Goal: Navigation & Orientation: Find specific page/section

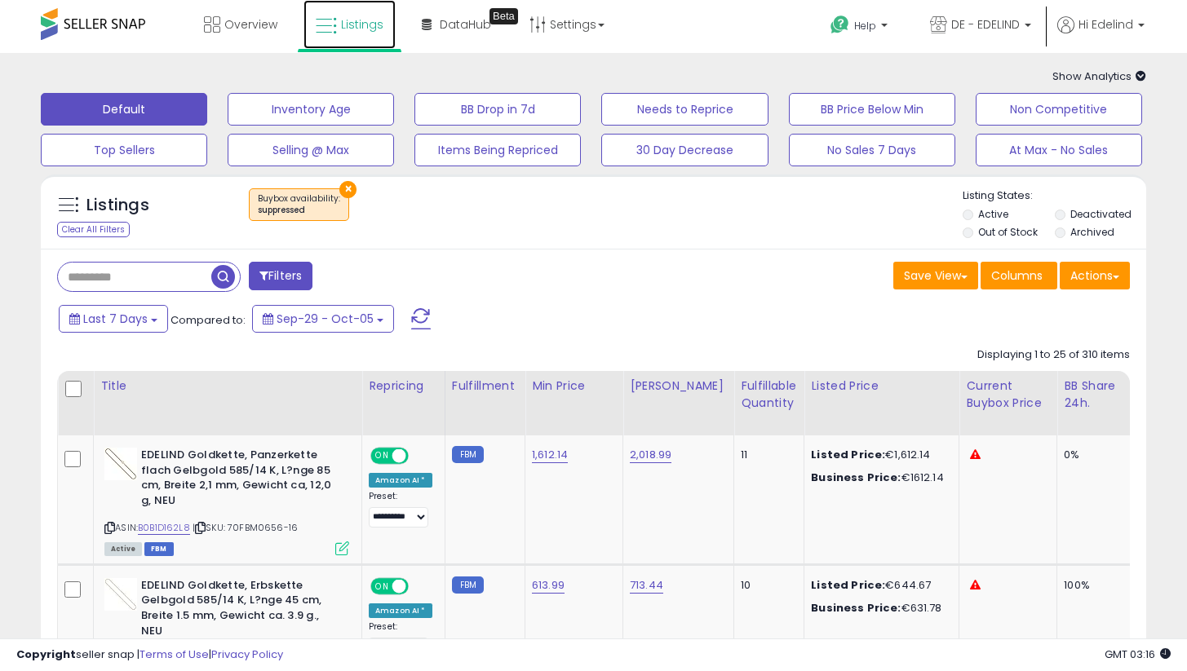
click at [360, 29] on span "Listings" at bounding box center [362, 24] width 42 height 16
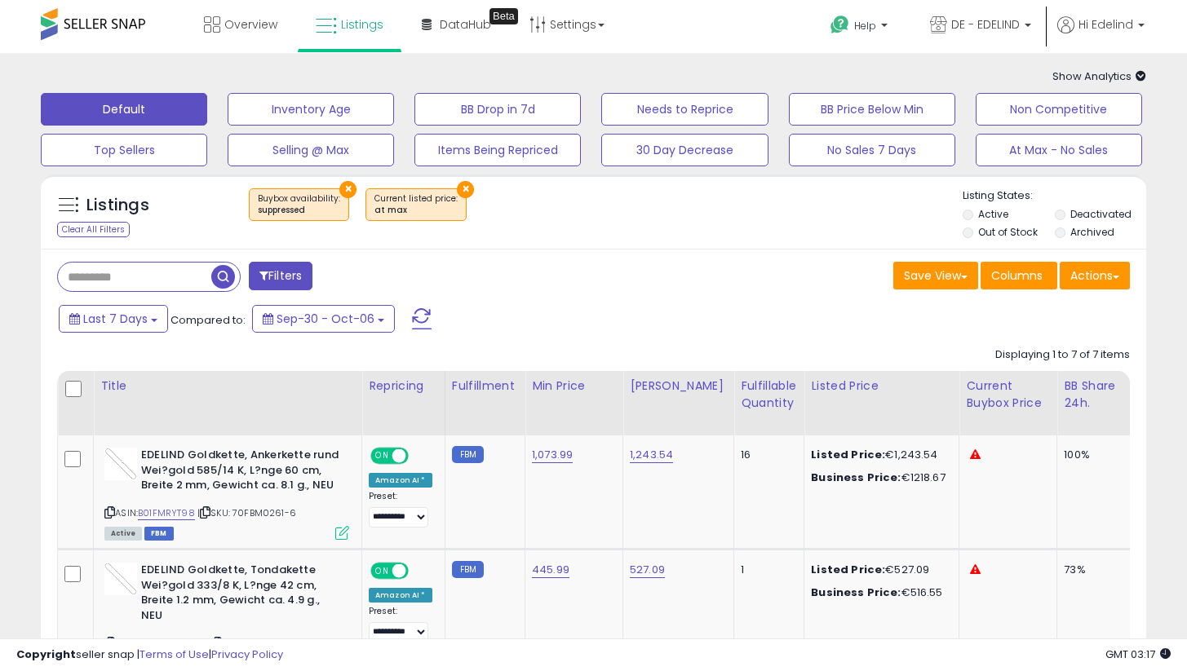
click at [457, 188] on button "×" at bounding box center [465, 189] width 17 height 17
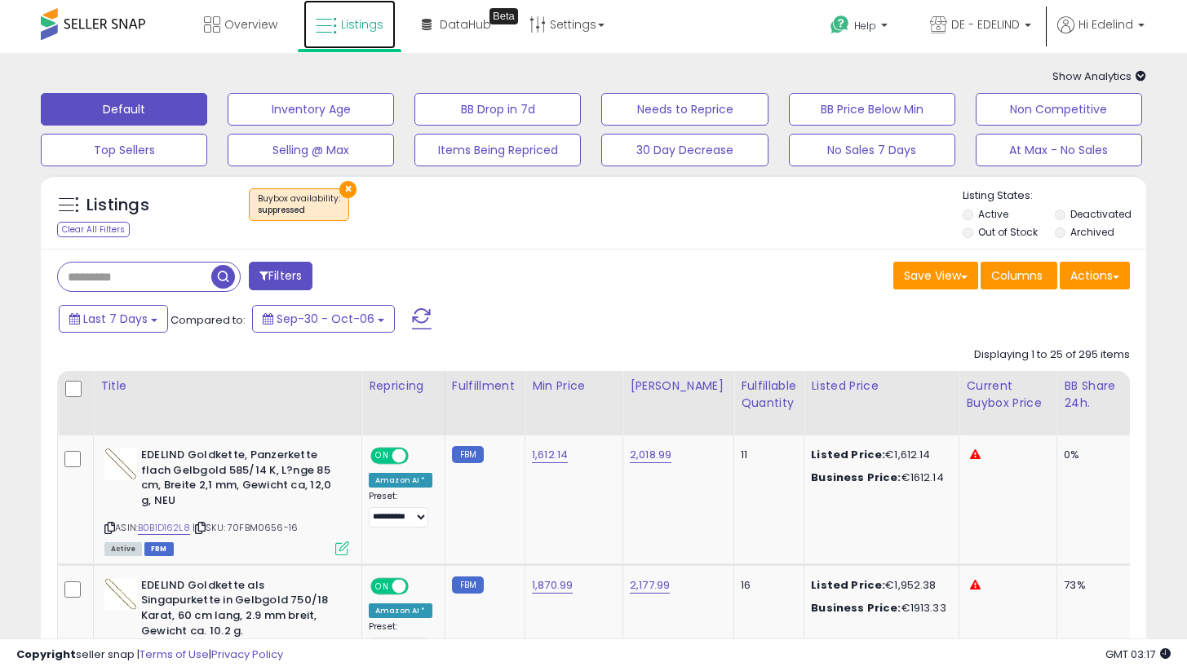
click at [363, 17] on span "Listings" at bounding box center [362, 24] width 42 height 16
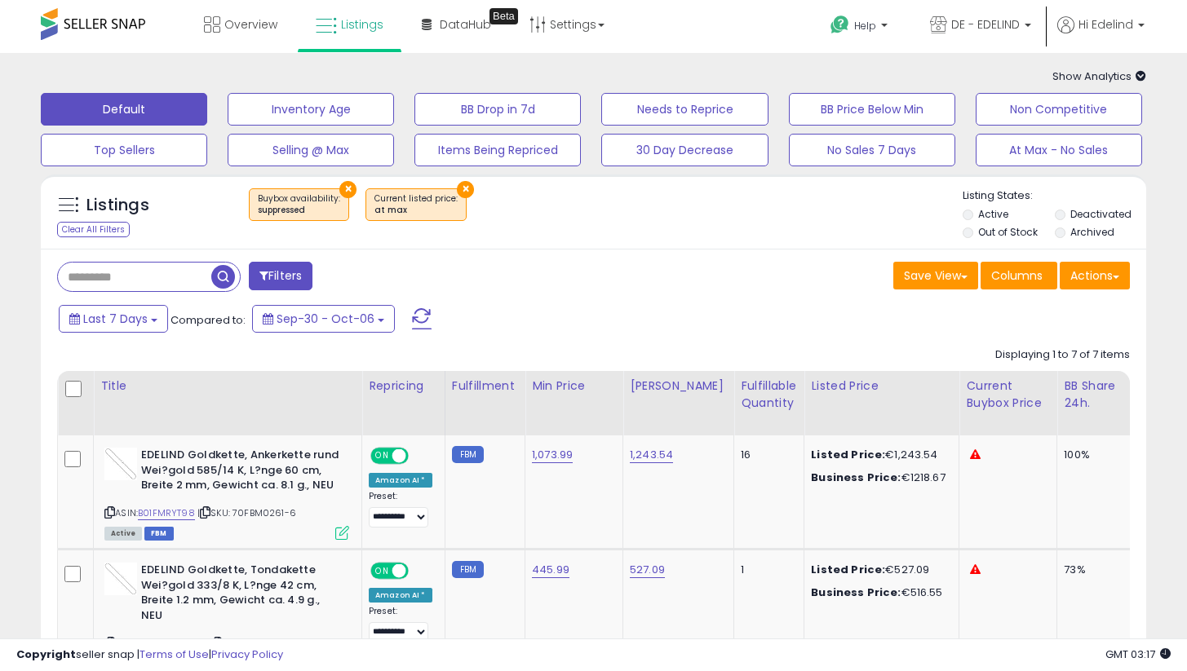
click at [339, 188] on button "×" at bounding box center [347, 189] width 17 height 17
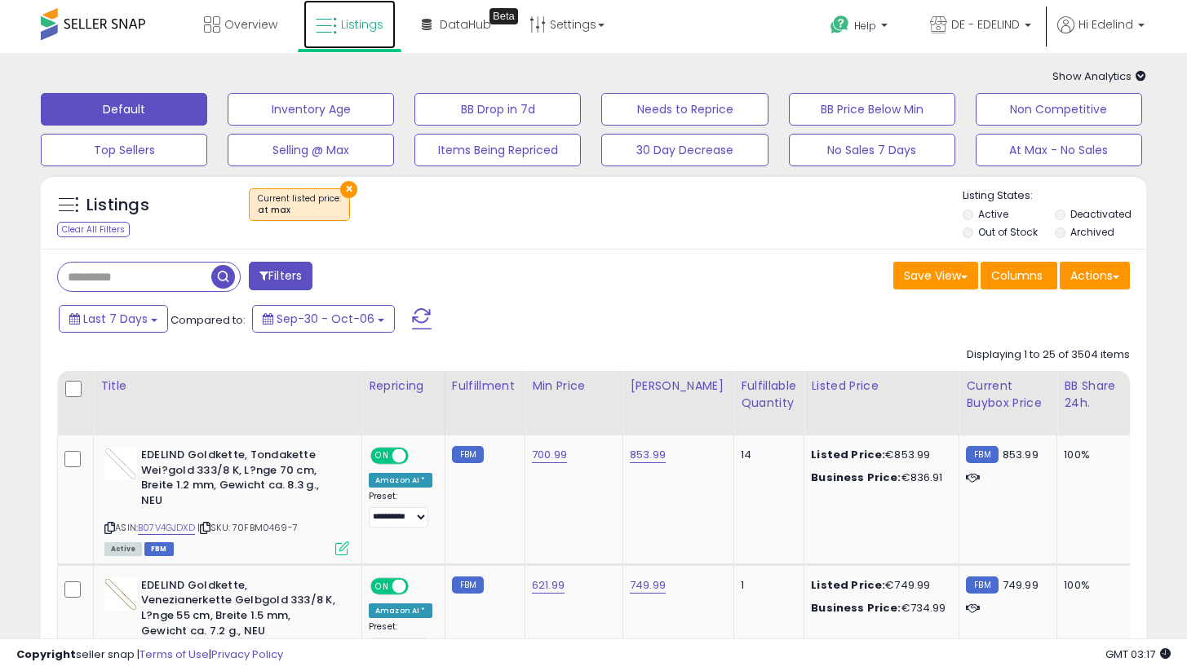
click at [366, 11] on link "Listings" at bounding box center [349, 24] width 92 height 49
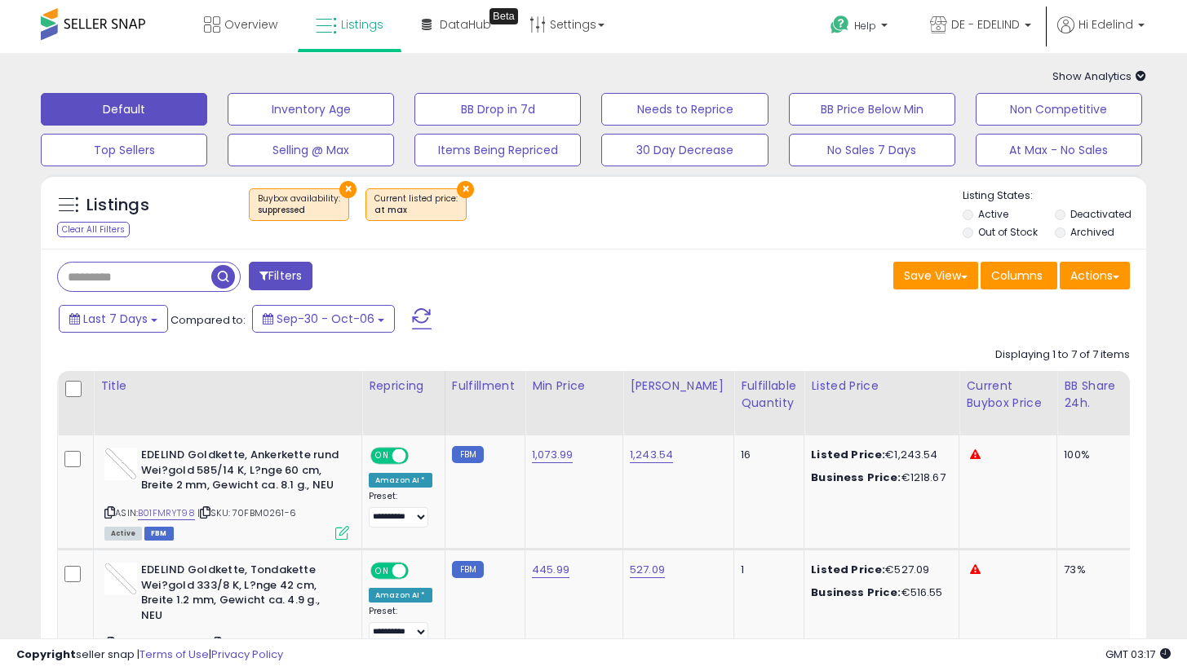
scroll to position [18, 0]
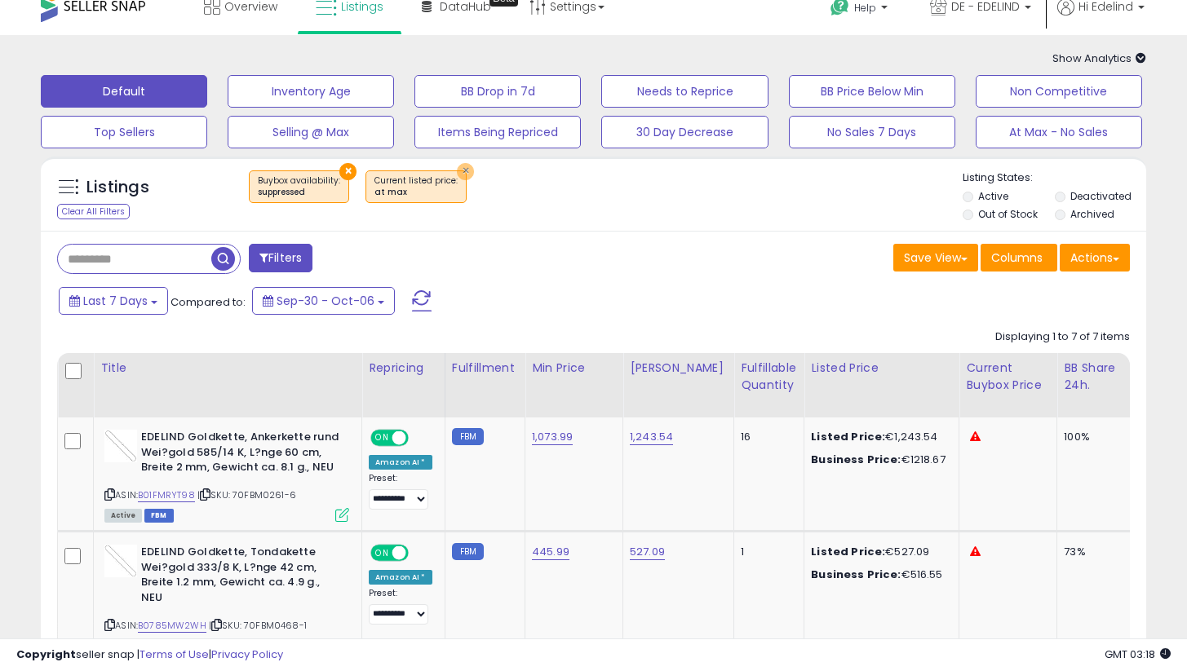
click at [462, 166] on div "Listings Clear All Filters × Buybox availability : suppressed ×" at bounding box center [593, 194] width 1105 height 75
click at [458, 179] on button "×" at bounding box center [465, 171] width 17 height 17
